Goal: Task Accomplishment & Management: Use online tool/utility

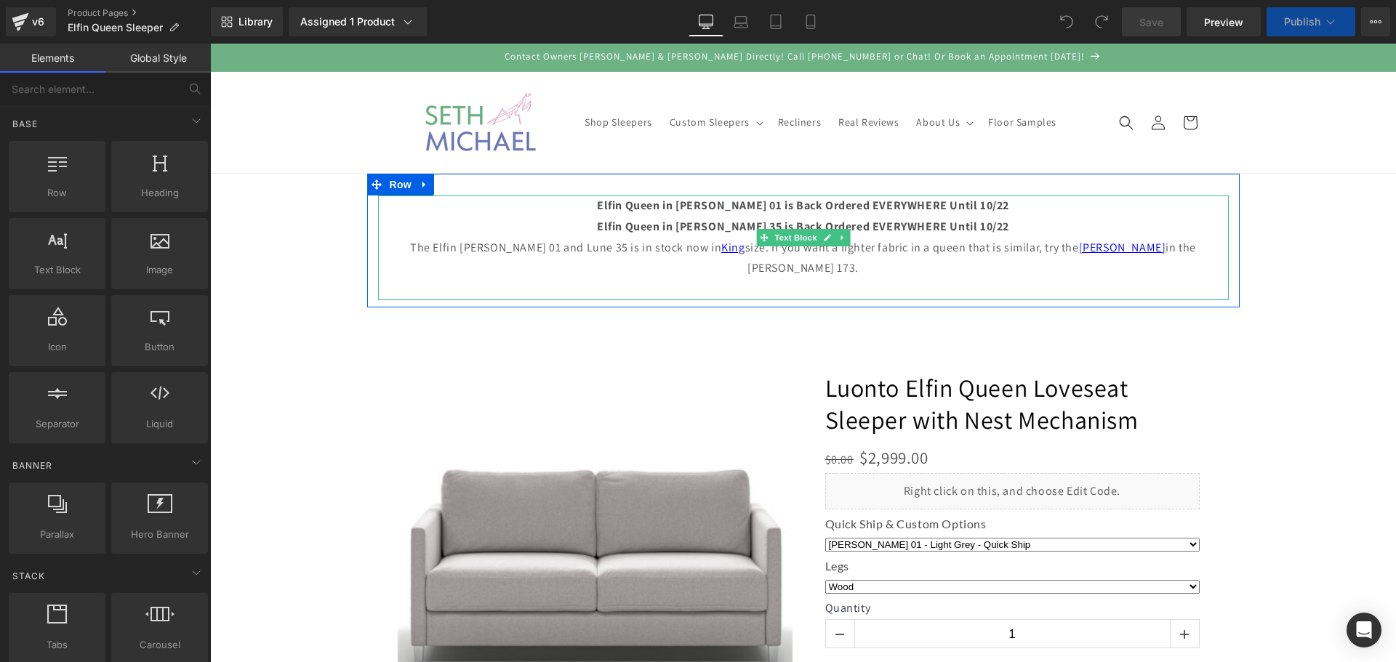
drag, startPoint x: 944, startPoint y: 225, endPoint x: 989, endPoint y: 226, distance: 45.1
click at [944, 225] on strong "Elfin Queen in [PERSON_NAME] 35 is Back Ordered EVERYWHERE Until 10/22" at bounding box center [803, 226] width 412 height 15
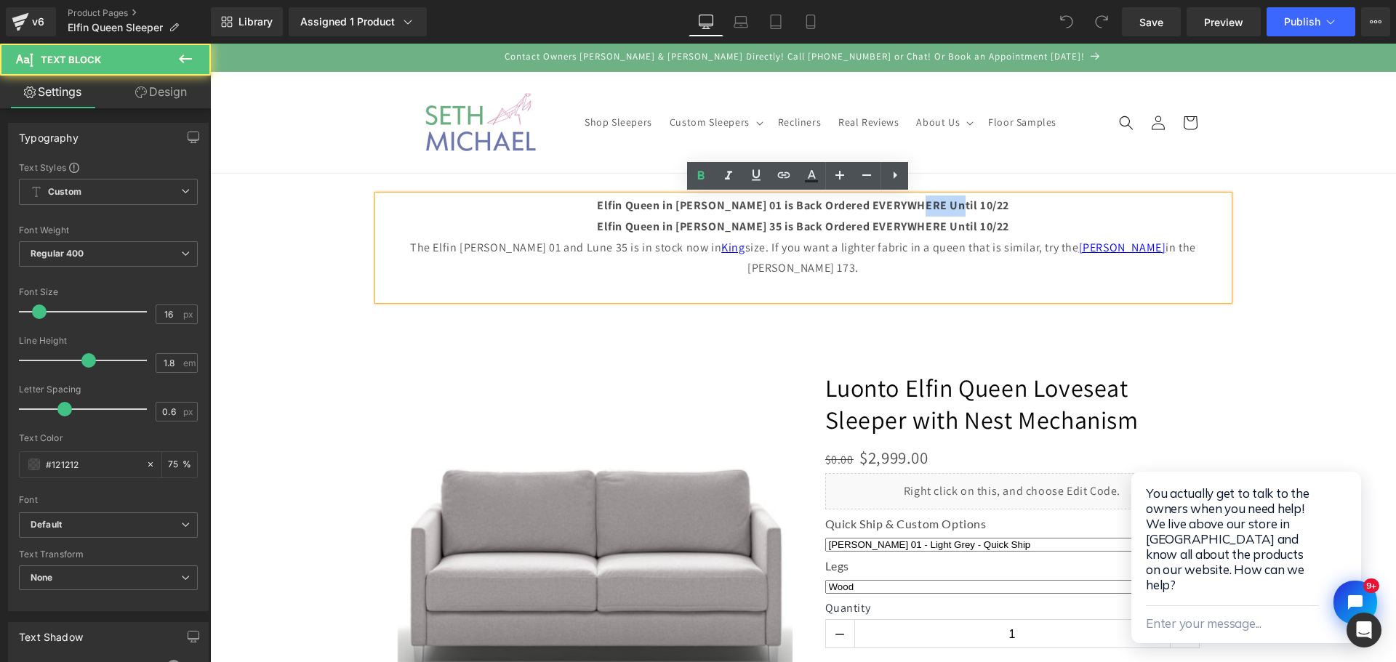
drag, startPoint x: 979, startPoint y: 207, endPoint x: 938, endPoint y: 202, distance: 41.0
click at [938, 202] on p "Elfin Queen in [PERSON_NAME] 01 is Back Ordered EVERYWHERE Until 10/22" at bounding box center [803, 206] width 850 height 21
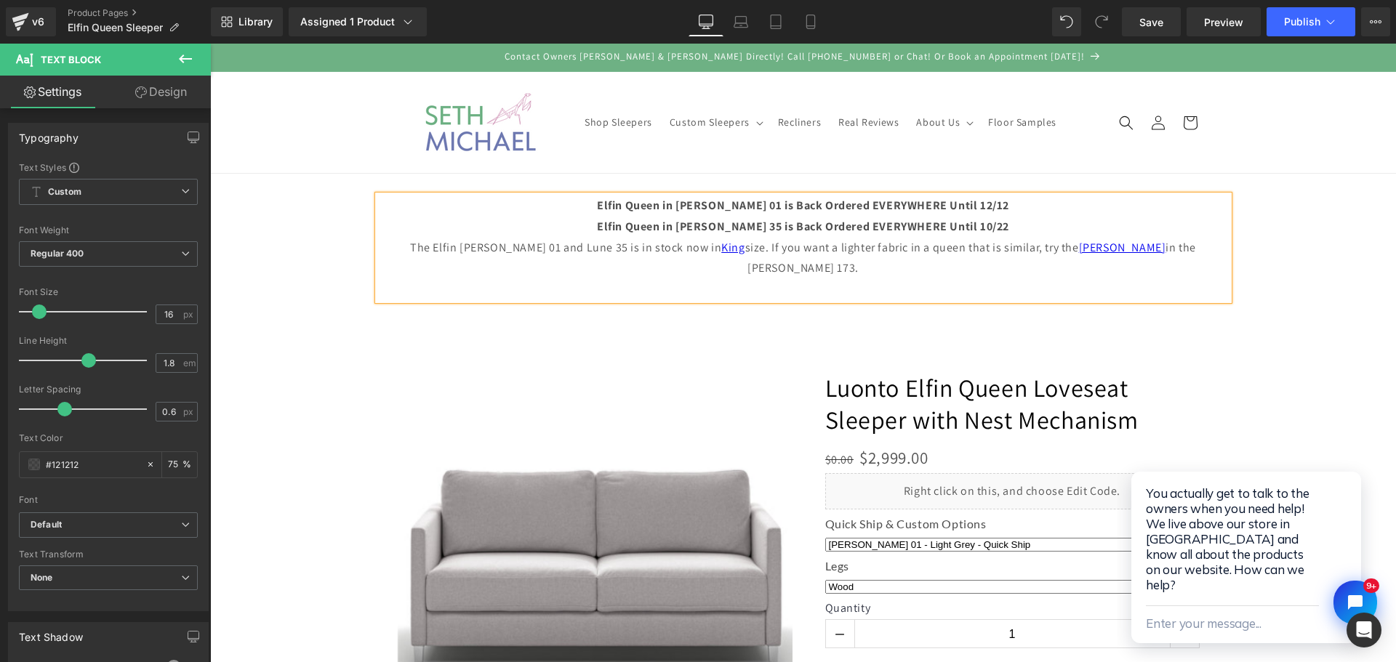
click at [1224, 363] on div "‹" at bounding box center [803, 545] width 872 height 432
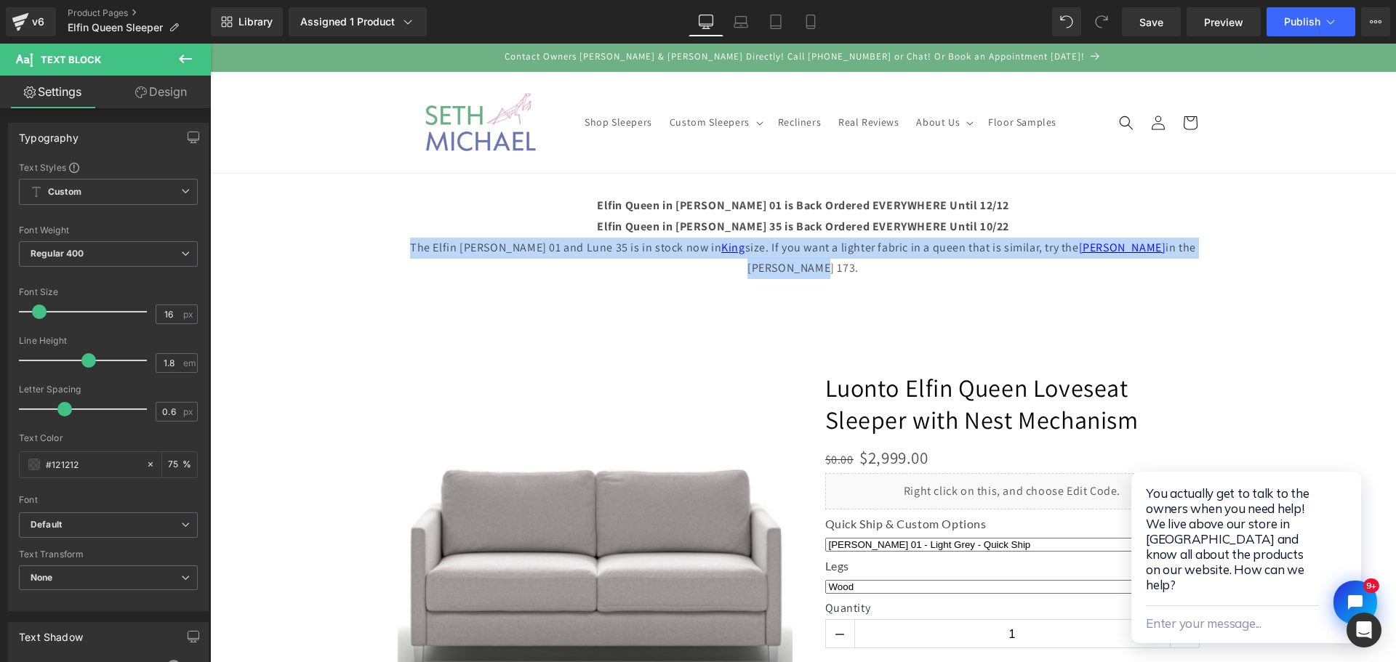
drag, startPoint x: 1181, startPoint y: 256, endPoint x: 331, endPoint y: 248, distance: 850.5
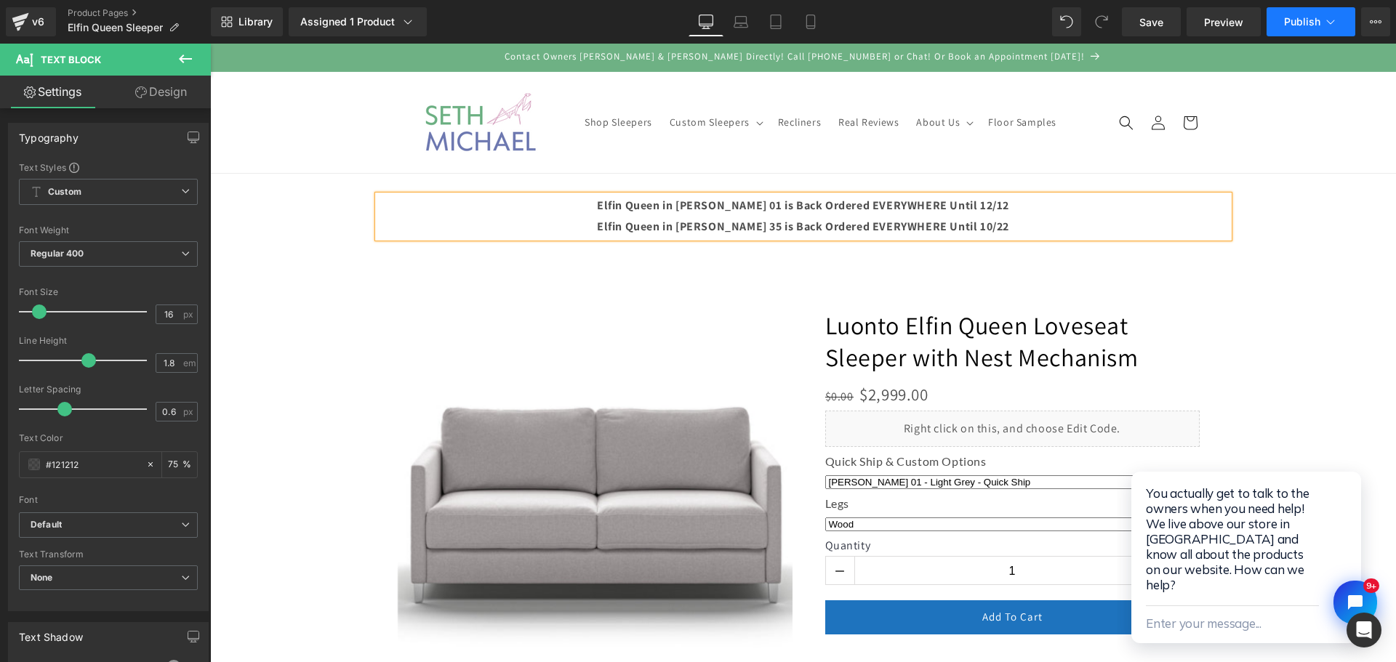
click at [1295, 19] on span "Publish" at bounding box center [1302, 22] width 36 height 12
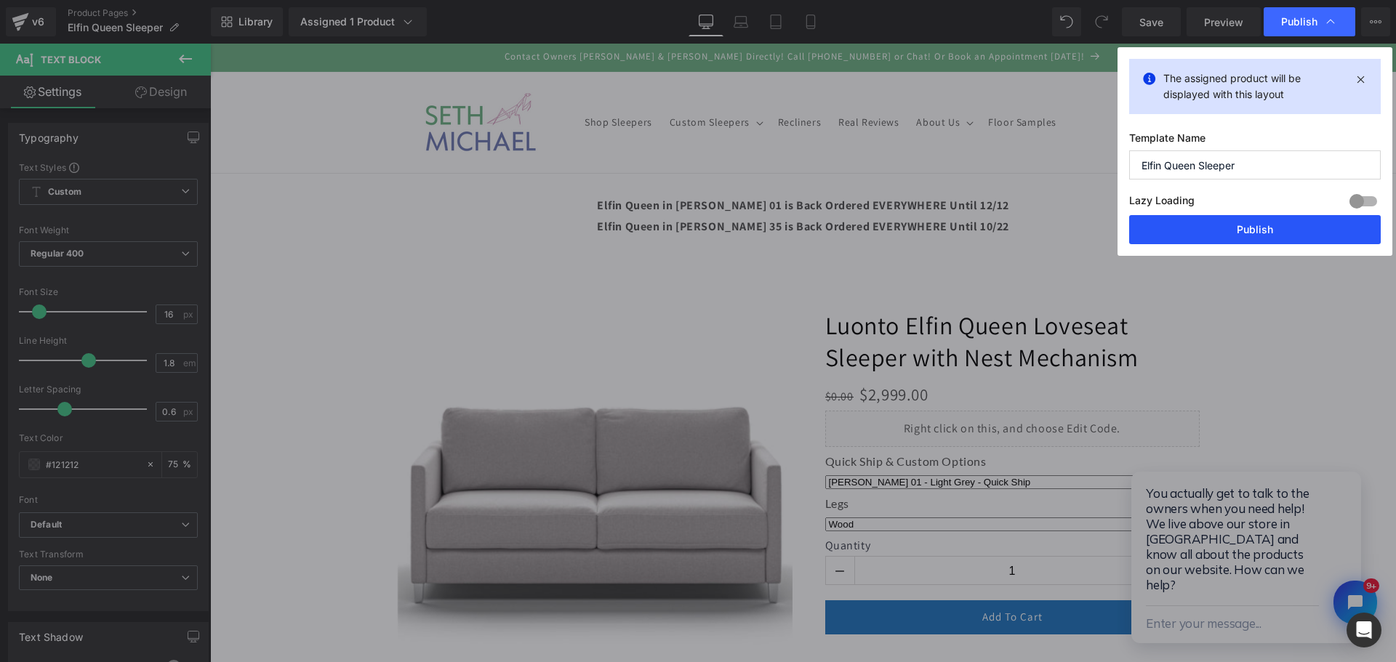
click at [1289, 230] on button "Publish" at bounding box center [1254, 229] width 251 height 29
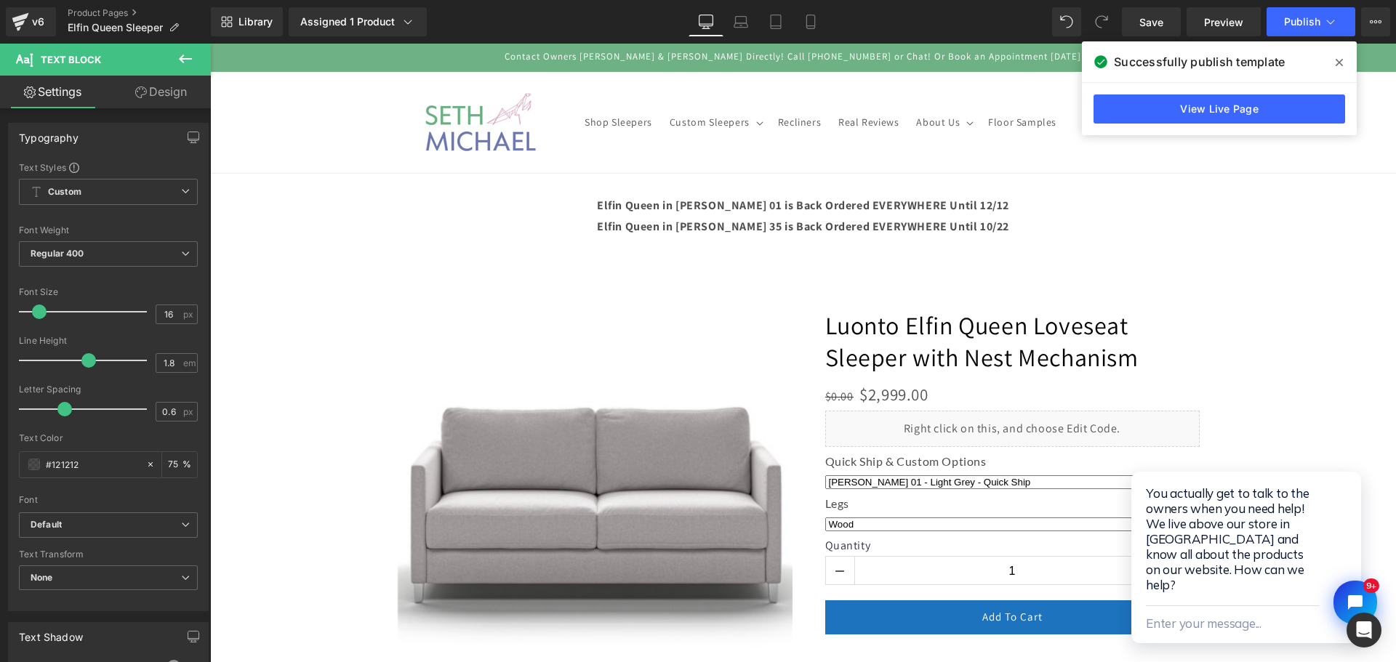
click at [1340, 63] on icon at bounding box center [1338, 63] width 7 height 12
